Goal: Task Accomplishment & Management: Use online tool/utility

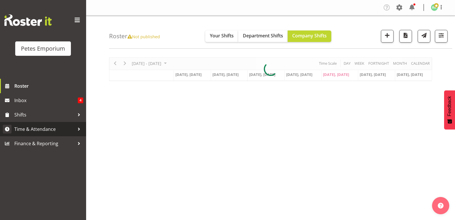
click at [47, 132] on span "Time & Attendance" at bounding box center [44, 129] width 60 height 9
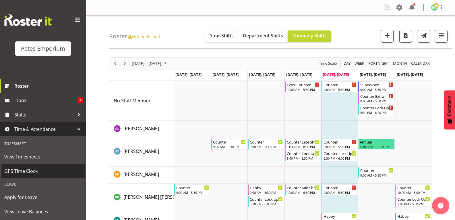
click at [33, 171] on span "GPS Time Clock" at bounding box center [43, 170] width 78 height 9
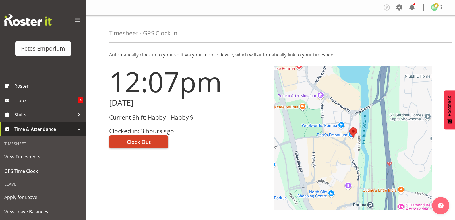
click at [154, 140] on button "Clock Out" at bounding box center [138, 141] width 59 height 13
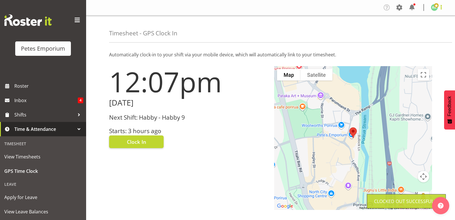
click at [439, 9] on span at bounding box center [441, 7] width 7 height 7
click at [415, 33] on link "Log Out" at bounding box center [417, 30] width 55 height 10
